Goal: Check status: Check status

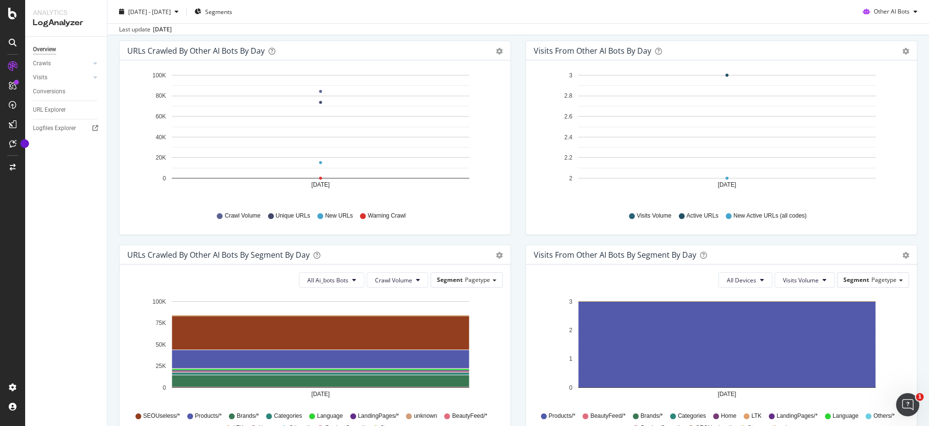
scroll to position [48, 0]
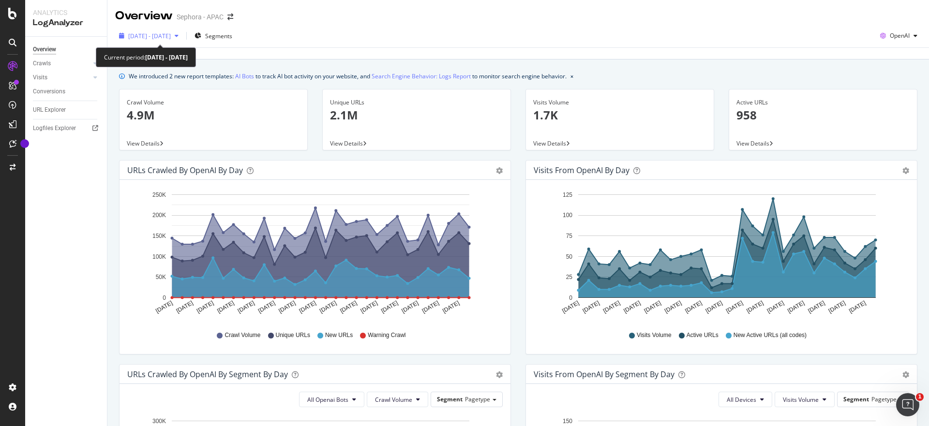
click at [171, 33] on span "[DATE] - [DATE]" at bounding box center [149, 36] width 43 height 8
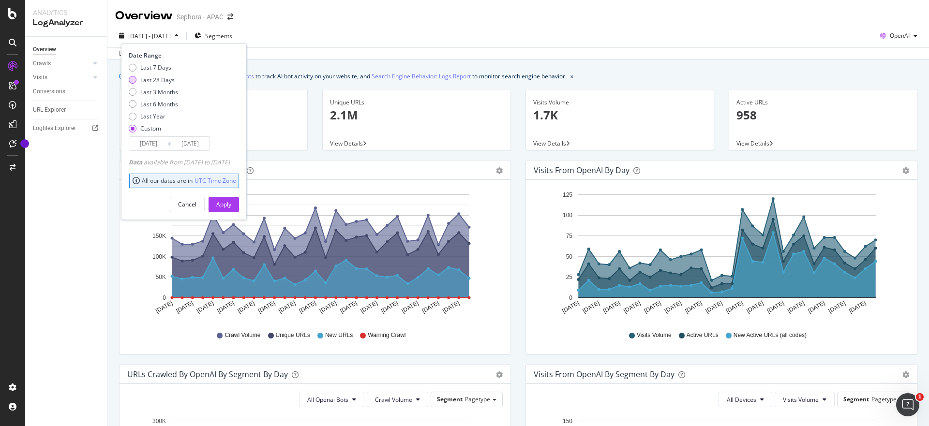
drag, startPoint x: 160, startPoint y: 77, endPoint x: 166, endPoint y: 79, distance: 5.7
click at [160, 78] on div "Last 28 Days" at bounding box center [157, 80] width 34 height 8
type input "[DATE]"
click at [231, 202] on div "Apply" at bounding box center [223, 204] width 15 height 8
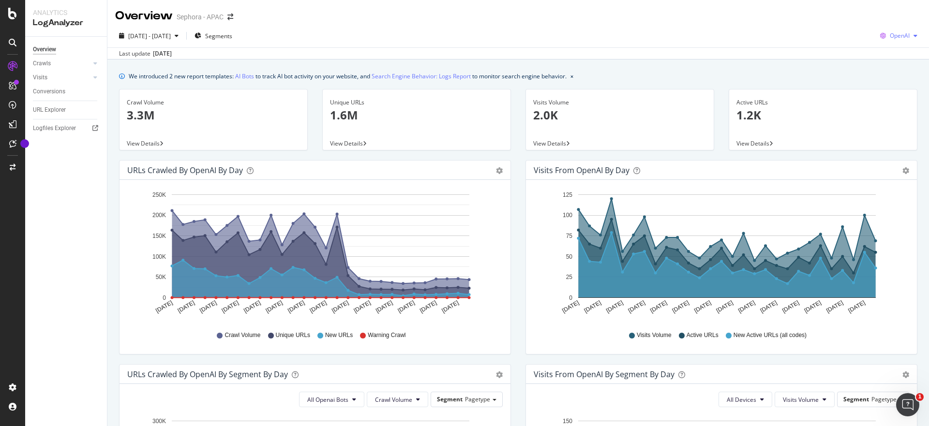
click at [895, 36] on span "OpenAI" at bounding box center [900, 35] width 20 height 8
click at [894, 53] on span "Google" at bounding box center [899, 55] width 36 height 9
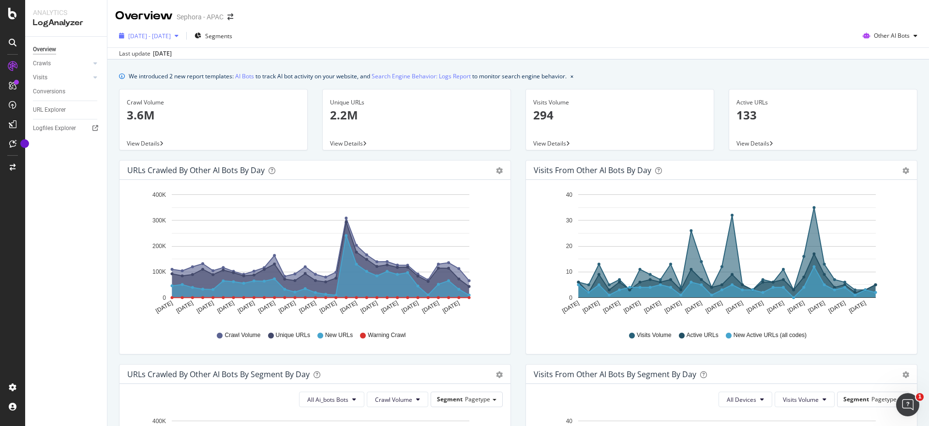
click at [179, 35] on icon "button" at bounding box center [177, 36] width 4 height 6
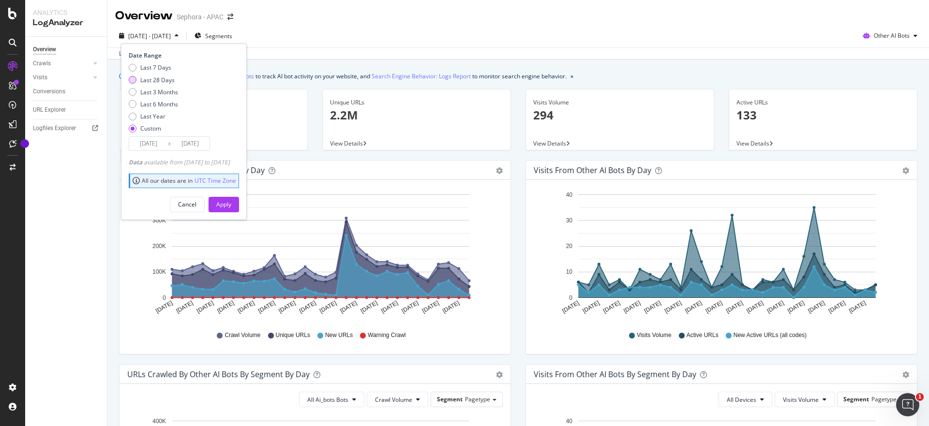
click at [168, 80] on div "Last 28 Days" at bounding box center [157, 80] width 34 height 8
type input "[DATE]"
click at [229, 211] on button "Apply" at bounding box center [224, 204] width 30 height 15
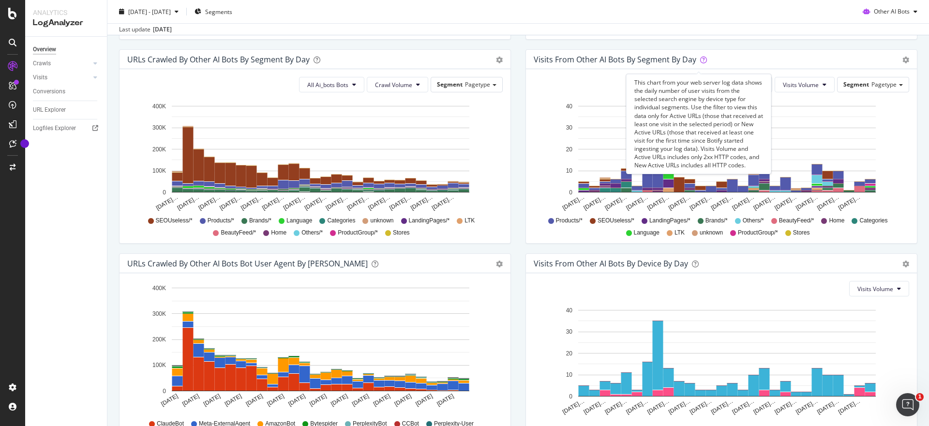
scroll to position [380, 0]
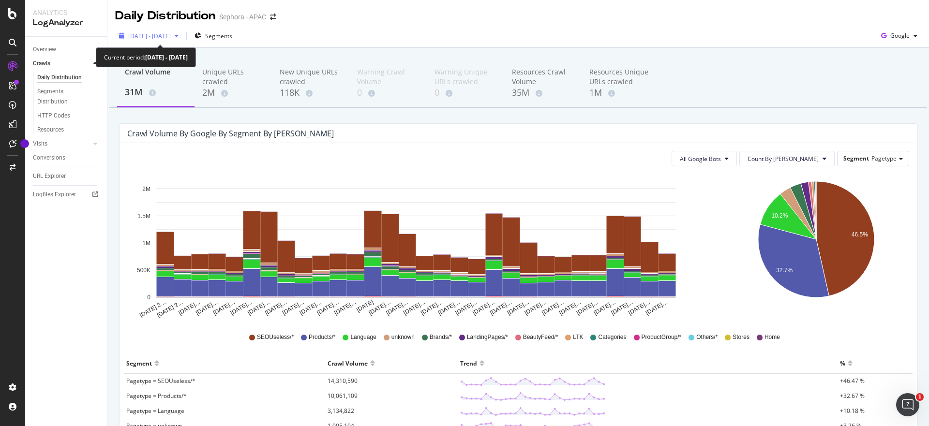
click at [182, 37] on div "button" at bounding box center [177, 36] width 12 height 6
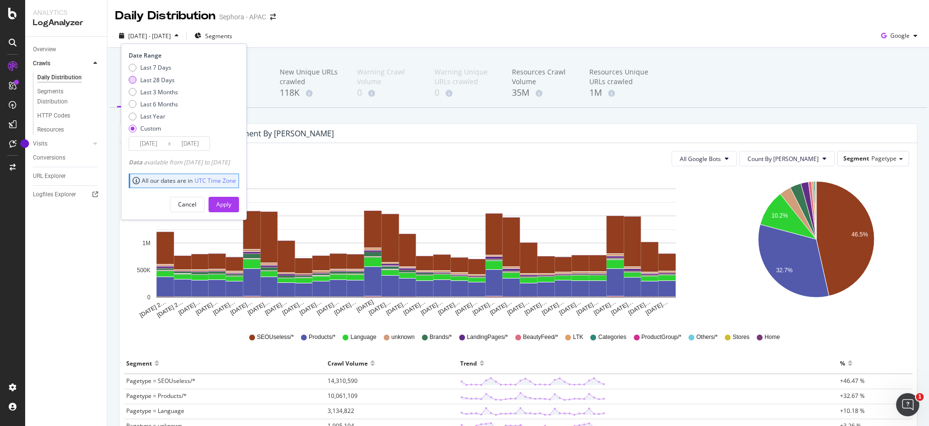
click at [158, 80] on div "Last 28 Days" at bounding box center [157, 80] width 34 height 8
type input "[DATE]"
click at [231, 209] on div "Apply" at bounding box center [223, 204] width 15 height 15
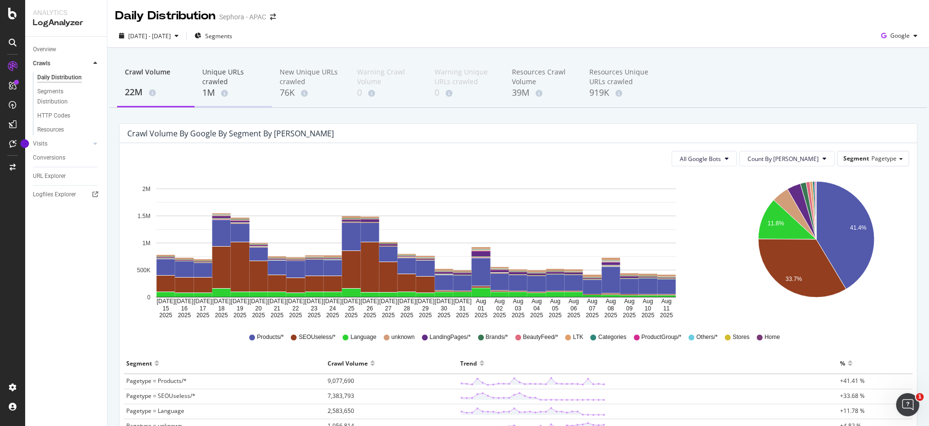
click at [212, 94] on div "1M" at bounding box center [233, 93] width 62 height 13
